Goal: Task Accomplishment & Management: Use online tool/utility

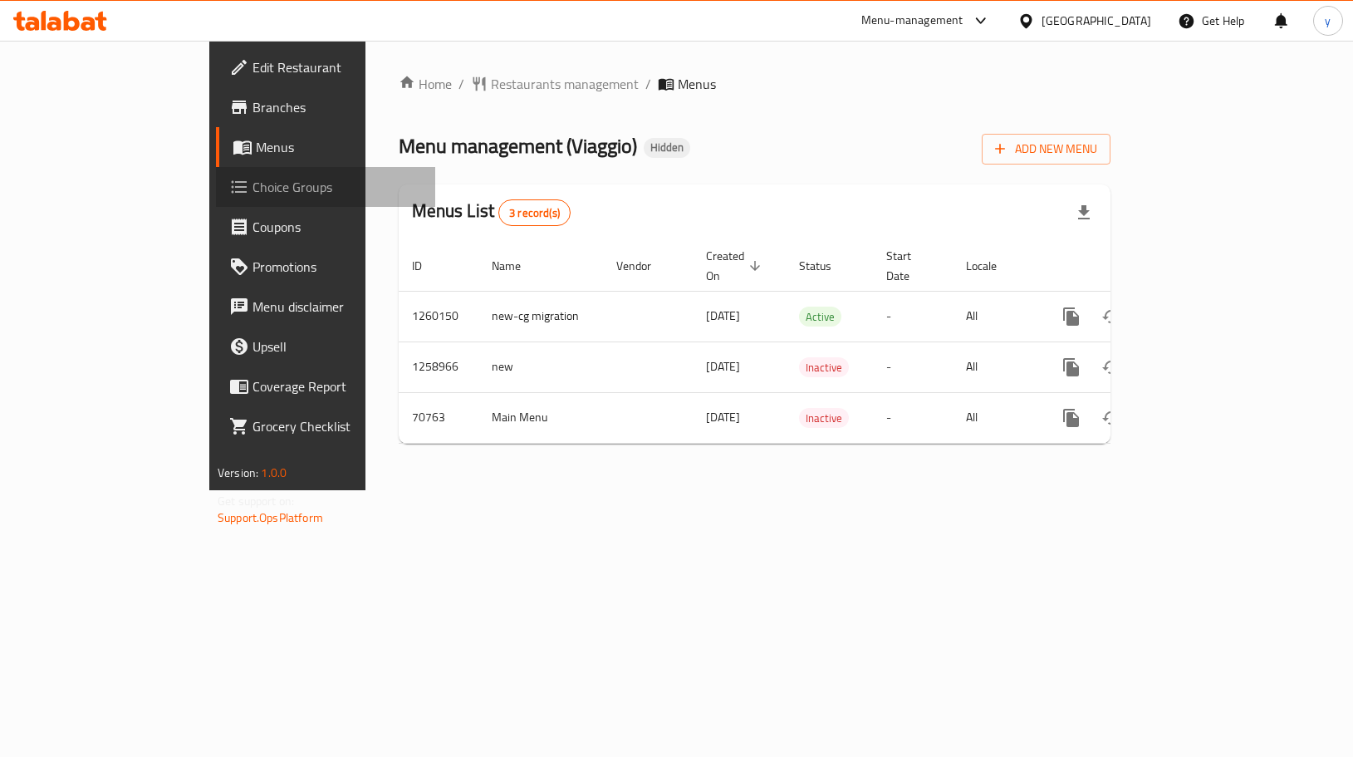
click at [253, 187] on span "Choice Groups" at bounding box center [337, 187] width 169 height 20
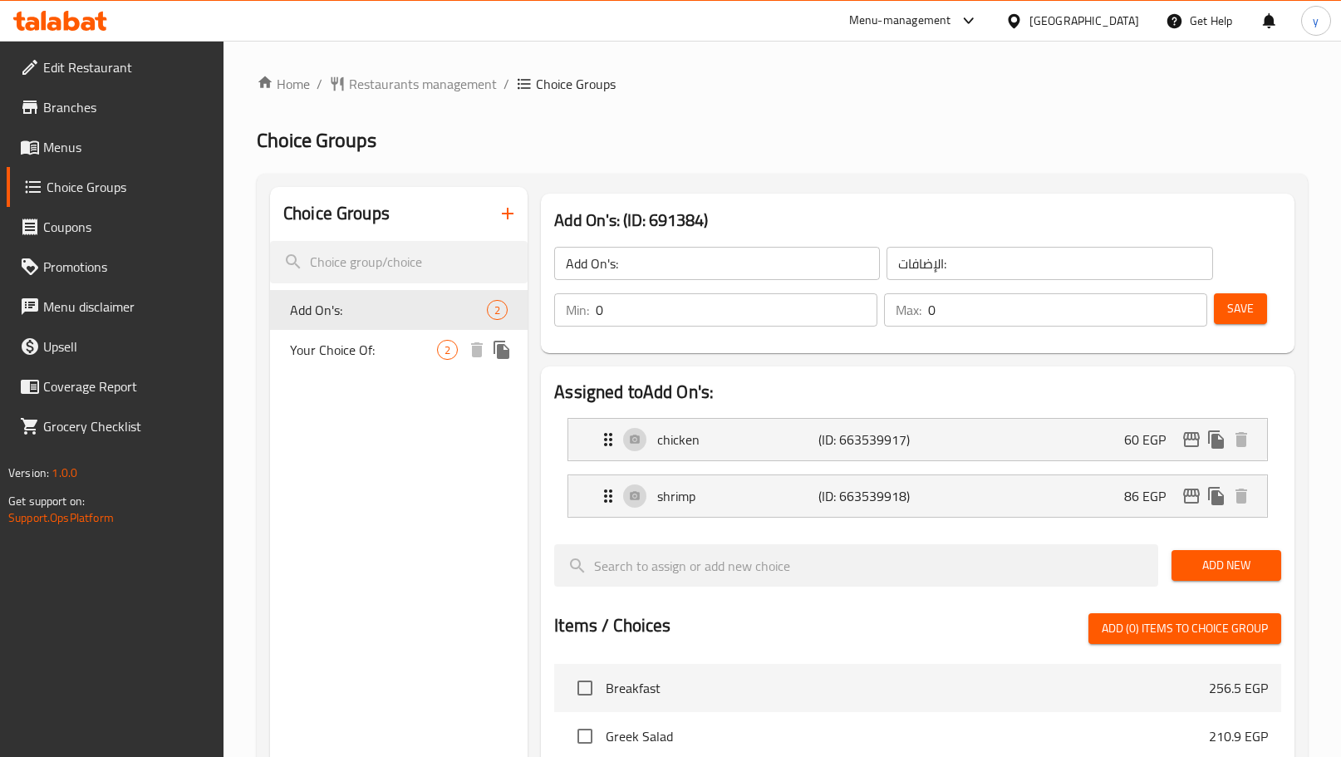
click at [375, 346] on span "Your Choice Of:" at bounding box center [363, 350] width 147 height 20
type input "Your Choice Of:"
type input "إختيارك من:"
type input "1"
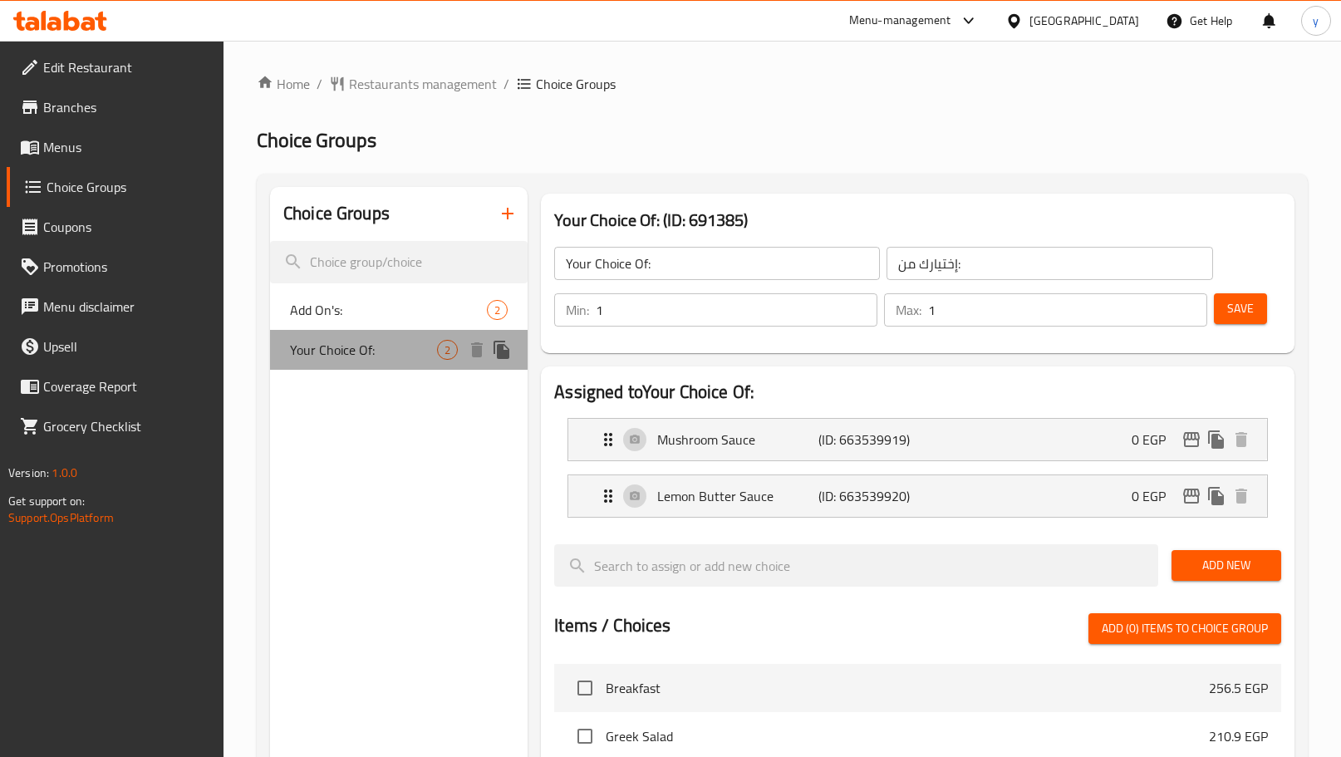
click at [375, 344] on span "Your Choice Of:" at bounding box center [363, 350] width 147 height 20
click at [86, 22] on icon at bounding box center [60, 21] width 94 height 20
